Goal: Task Accomplishment & Management: Use online tool/utility

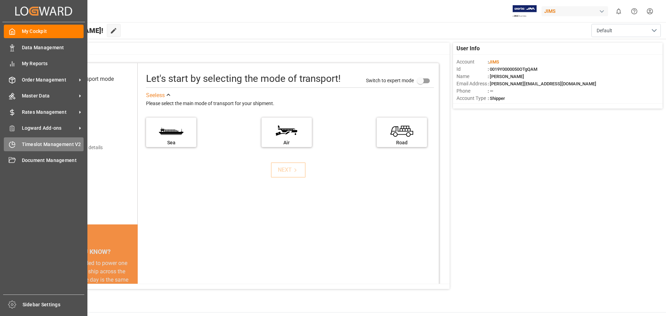
click at [69, 146] on span "Timeslot Management V2" at bounding box center [53, 144] width 62 height 7
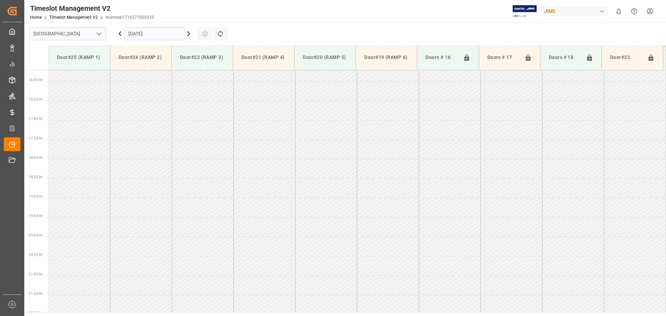
scroll to position [618, 0]
click at [98, 35] on icon "open menu" at bounding box center [99, 34] width 8 height 8
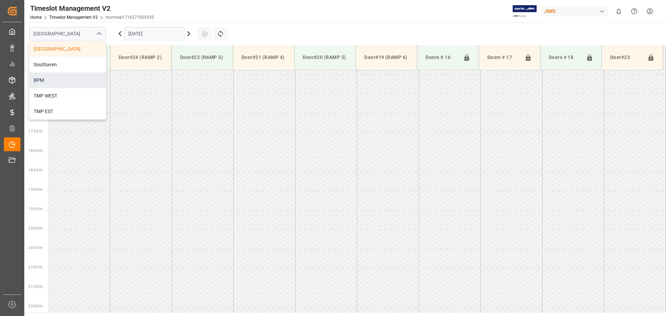
click at [89, 82] on div "BPM" at bounding box center [67, 81] width 76 height 16
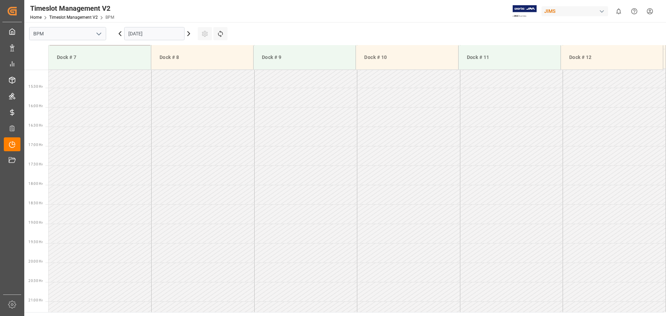
click at [176, 35] on input "[DATE]" at bounding box center [154, 33] width 60 height 13
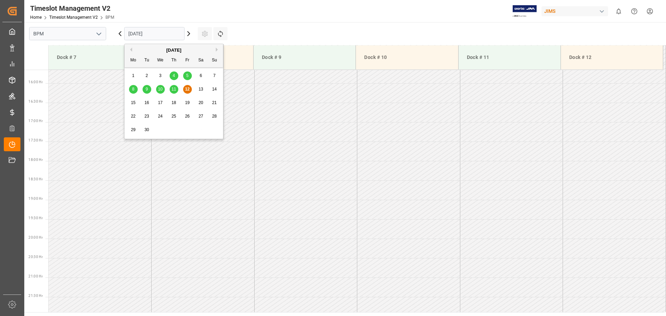
scroll to position [617, 0]
click at [189, 88] on span "12" at bounding box center [187, 89] width 5 height 5
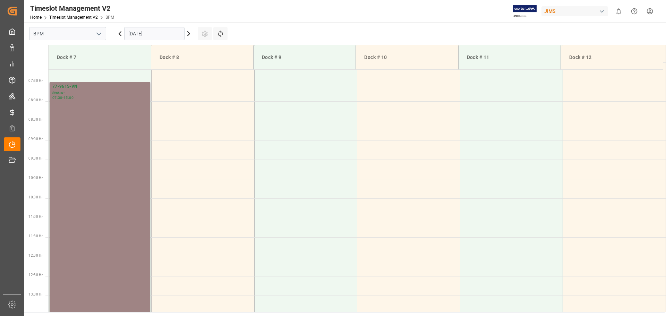
scroll to position [236, 0]
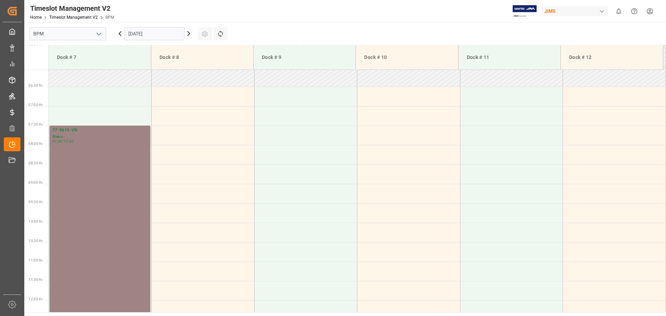
click at [93, 202] on div "77-9615-VN Status - 07:30 - 15:00" at bounding box center [99, 271] width 95 height 288
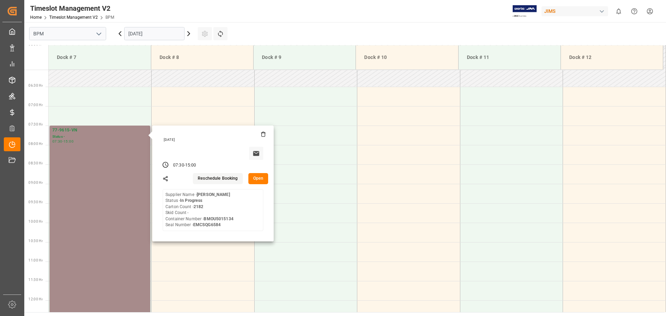
click at [259, 180] on button "Open" at bounding box center [258, 178] width 20 height 11
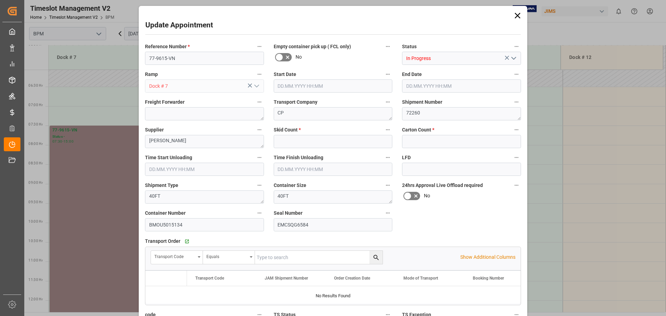
type input "0"
type input "2182"
type input "[DATE] 07:30"
type input "[DATE] 15:00"
type input "[DATE] 07:30"
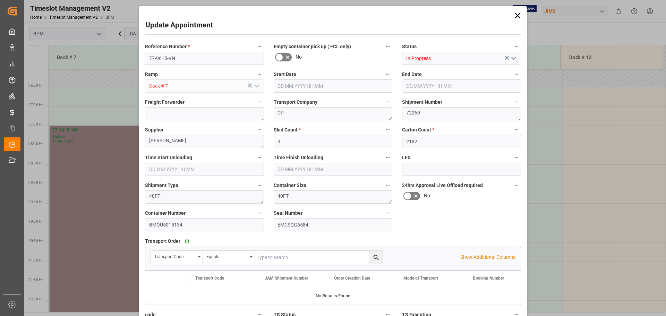
type input "[DATE] 14:00"
type input "[DATE] 22:19"
click at [487, 60] on icon "open menu" at bounding box center [514, 58] width 8 height 8
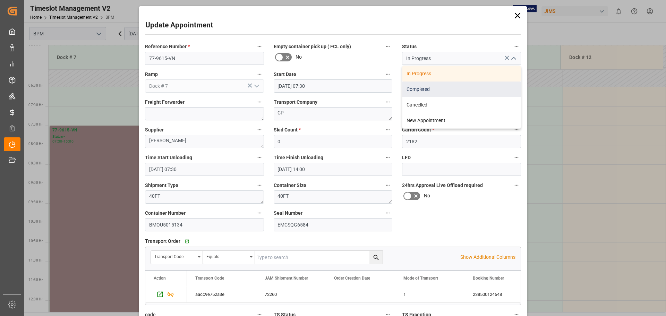
click at [483, 90] on div "Completed" at bounding box center [462, 90] width 118 height 16
type input "Completed"
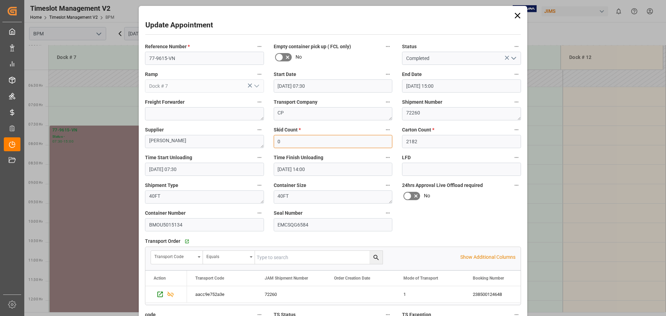
click at [314, 142] on input "0" at bounding box center [333, 141] width 119 height 13
type input "50"
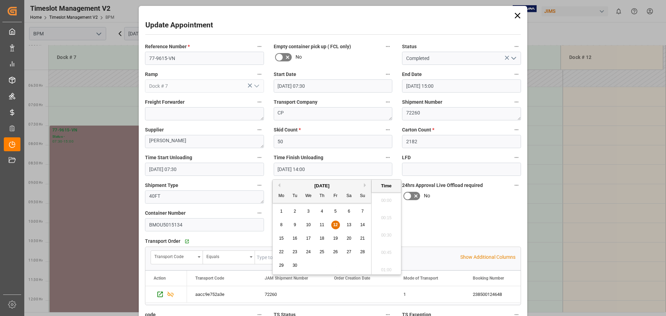
click at [330, 170] on input "[DATE] 14:00" at bounding box center [333, 169] width 119 height 13
click at [336, 224] on span "12" at bounding box center [335, 224] width 5 height 5
click at [377, 232] on li "14:00" at bounding box center [386, 233] width 29 height 17
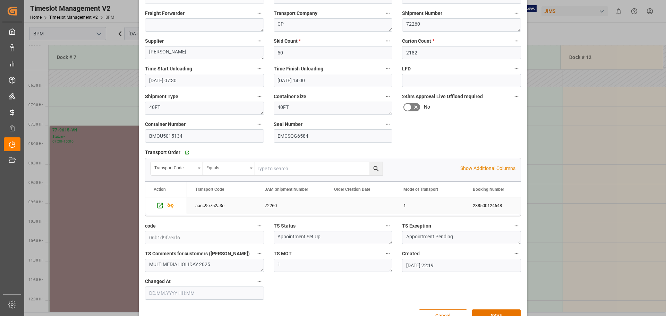
scroll to position [108, 0]
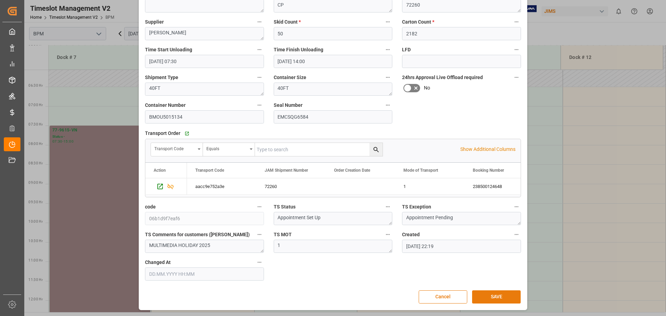
click at [487, 297] on button "SAVE" at bounding box center [496, 296] width 49 height 13
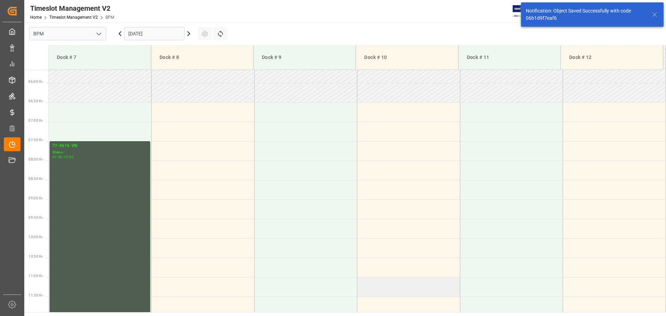
scroll to position [229, 0]
